Goal: Download file/media

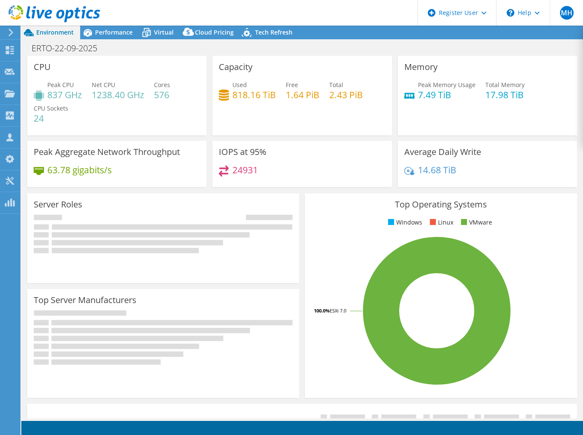
select select "USD"
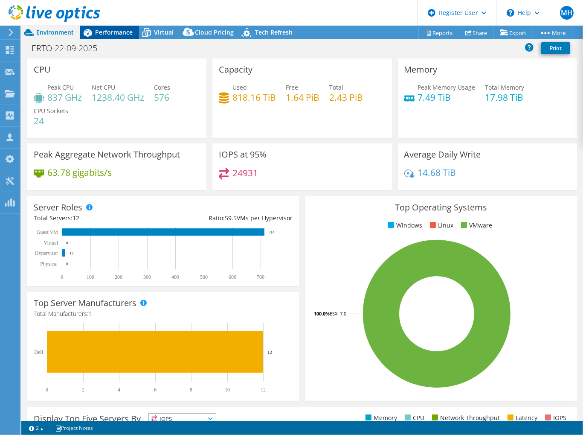
click at [114, 34] on span "Performance" at bounding box center [114, 32] width 38 height 8
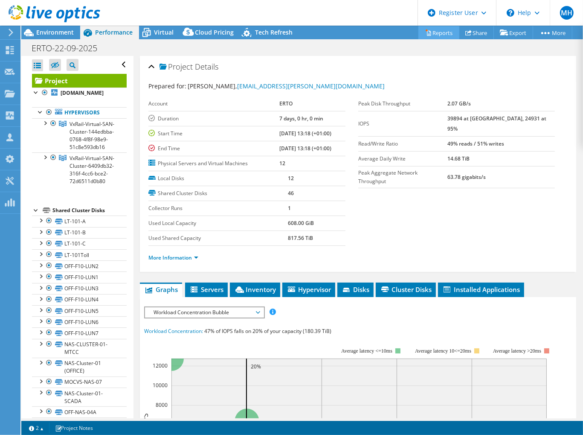
click at [432, 35] on link "Reports" at bounding box center [439, 32] width 41 height 13
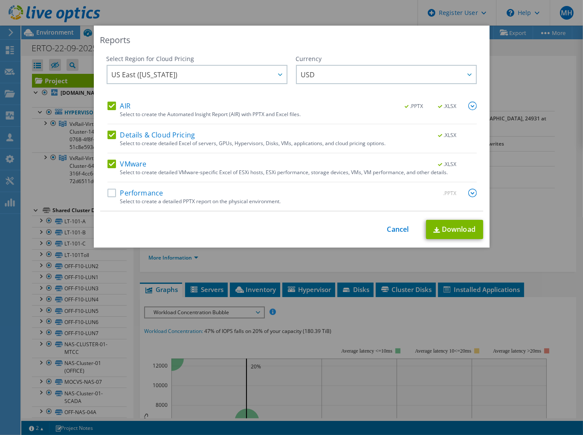
click at [108, 134] on label "Details & Cloud Pricing" at bounding box center [152, 135] width 88 height 9
click at [0, 0] on input "Details & Cloud Pricing" at bounding box center [0, 0] width 0 height 0
click at [108, 165] on label "VMware" at bounding box center [127, 164] width 39 height 9
click at [0, 0] on input "VMware" at bounding box center [0, 0] width 0 height 0
click at [172, 71] on span "US East (Virginia)" at bounding box center [199, 74] width 175 height 17
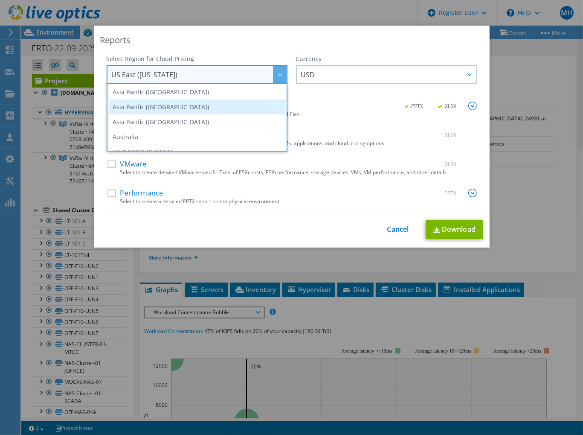
scroll to position [85, 0]
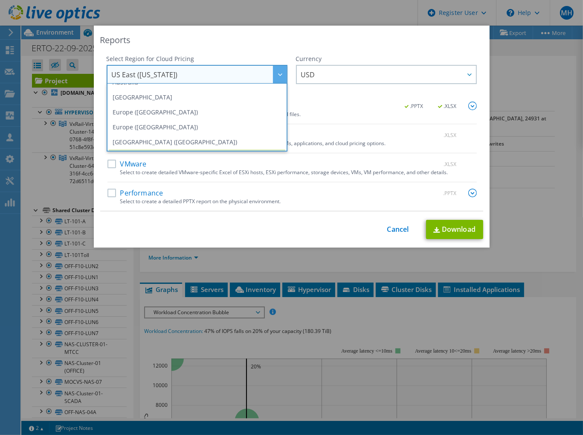
click at [155, 110] on li "Europe (Frankfurt)" at bounding box center [197, 112] width 177 height 15
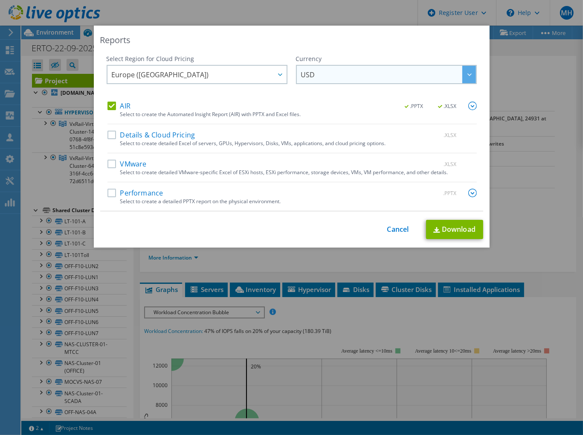
click at [341, 70] on span "USD" at bounding box center [388, 74] width 175 height 17
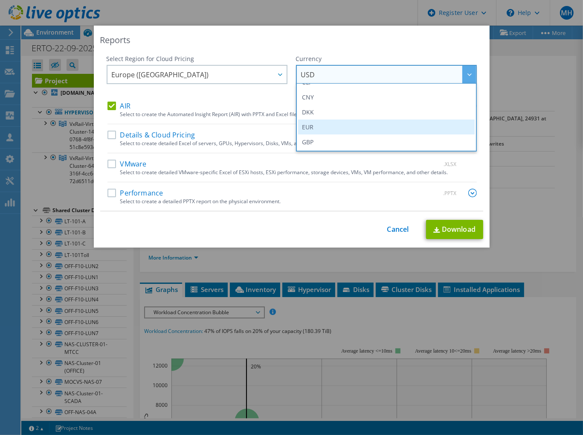
click at [307, 122] on li "EUR" at bounding box center [386, 126] width 177 height 15
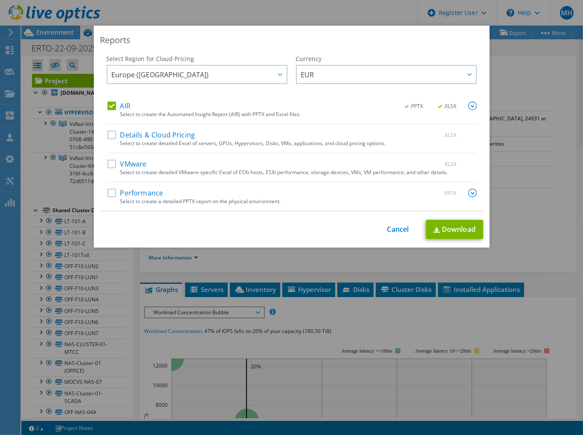
click at [468, 105] on img at bounding box center [472, 106] width 9 height 9
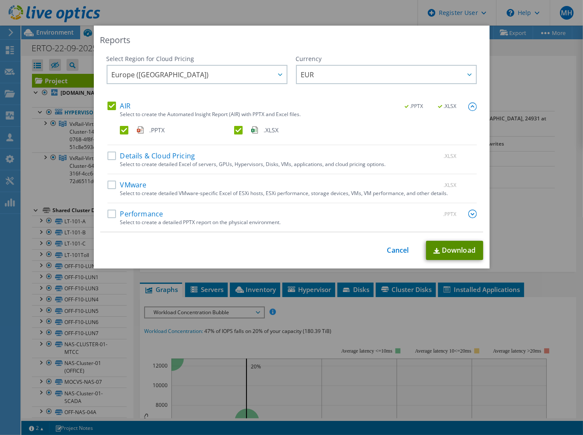
click at [444, 253] on link "Download" at bounding box center [454, 250] width 57 height 19
click at [361, 8] on div "Reports Select Region for Cloud Pricing Asia Pacific (Hong Kong) Asia Pacific (…" at bounding box center [291, 217] width 583 height 435
